Goal: Information Seeking & Learning: Understand process/instructions

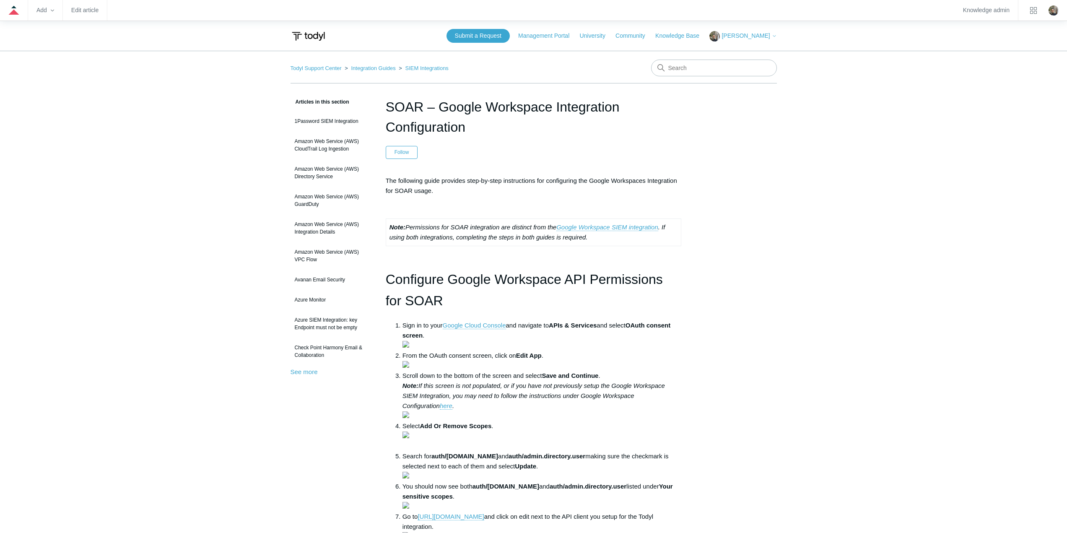
click at [172, 263] on main "Todyl Support Center Integration Guides SIEM Integrations Articles in this sect…" at bounding box center [533, 471] width 1067 height 841
click at [857, 387] on main "Todyl Support Center Integration Guides SIEM Integrations Articles in this sect…" at bounding box center [533, 471] width 1067 height 841
click at [211, 281] on main "Todyl Support Center Integration Guides SIEM Integrations Articles in this sect…" at bounding box center [533, 471] width 1067 height 841
